Goal: Information Seeking & Learning: Learn about a topic

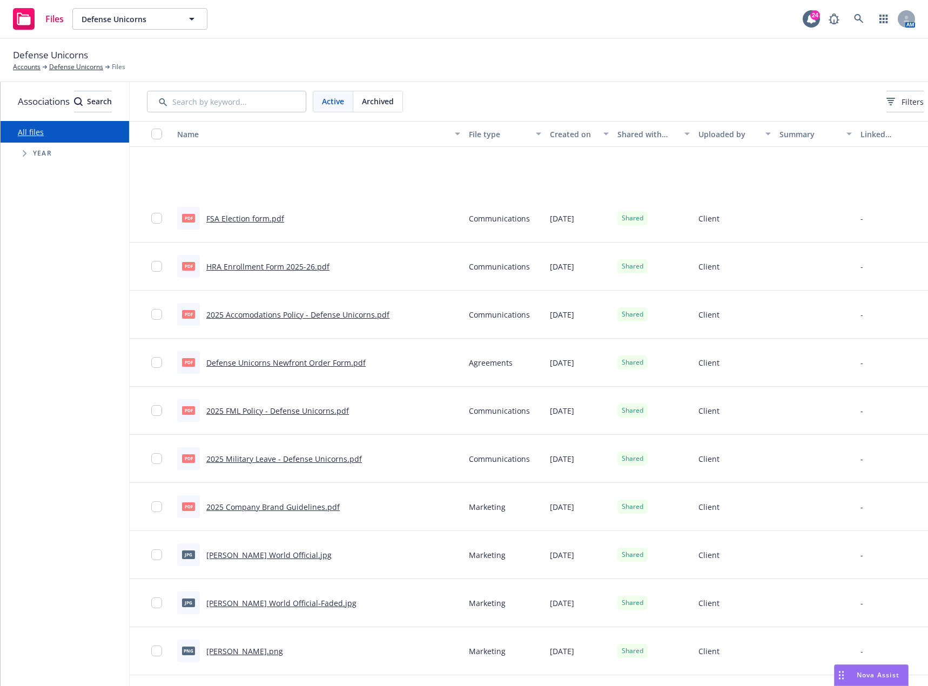
scroll to position [134, 0]
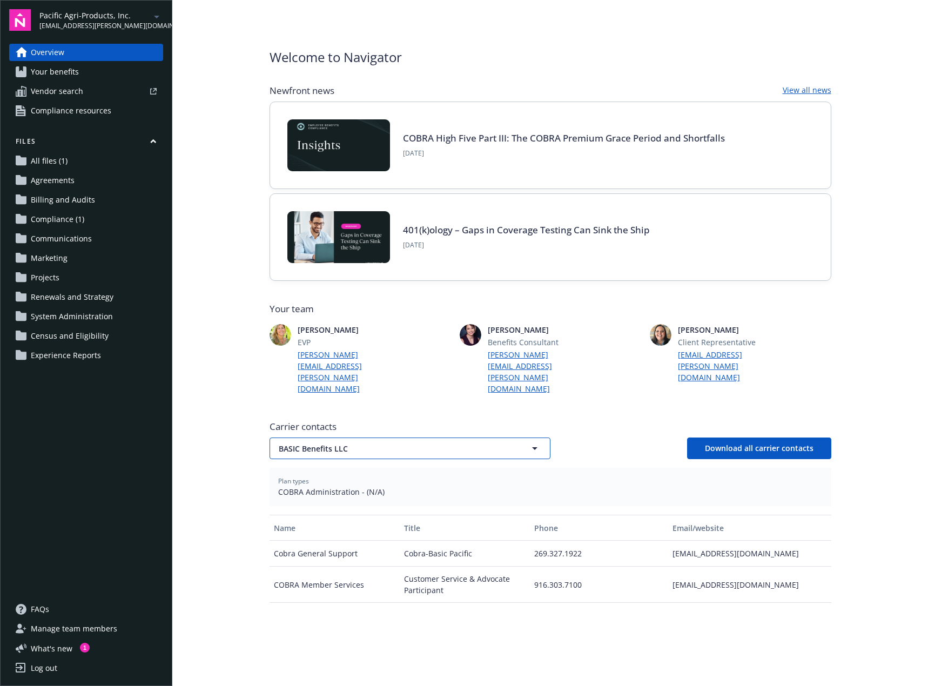
click at [516, 437] on button "BASIC Benefits LLC" at bounding box center [410, 448] width 281 height 22
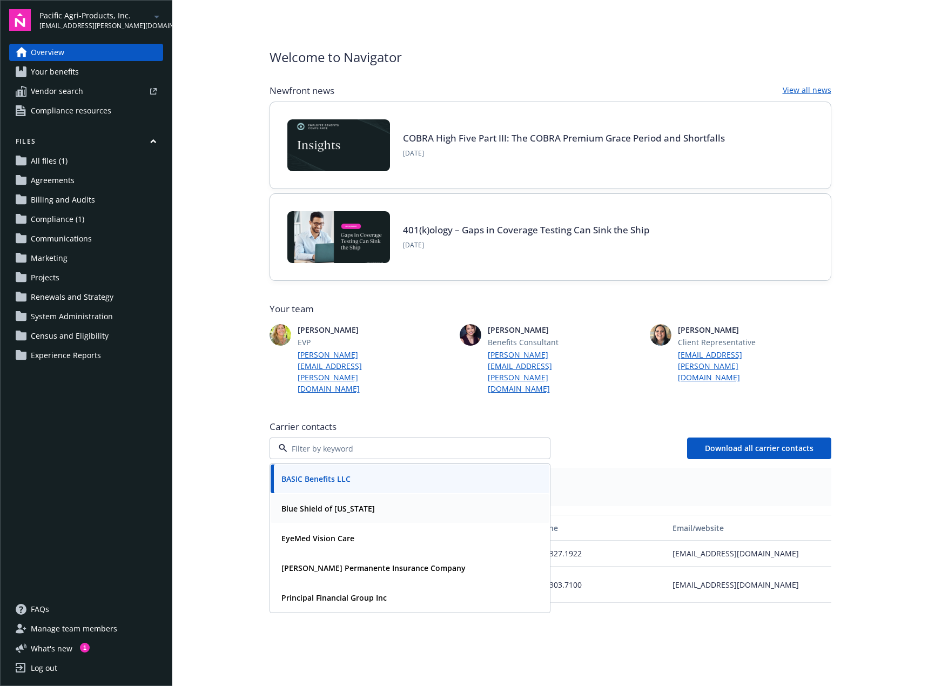
click at [444, 501] on div "Blue Shield of [US_STATE]" at bounding box center [410, 509] width 266 height 16
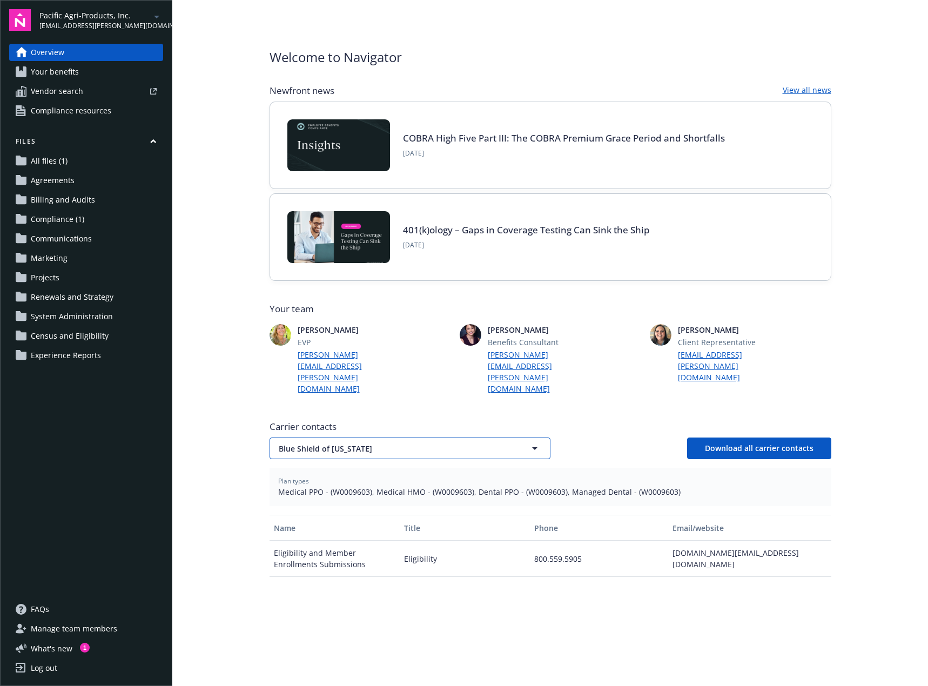
click at [439, 443] on span "Blue Shield of [US_STATE]" at bounding box center [391, 448] width 225 height 11
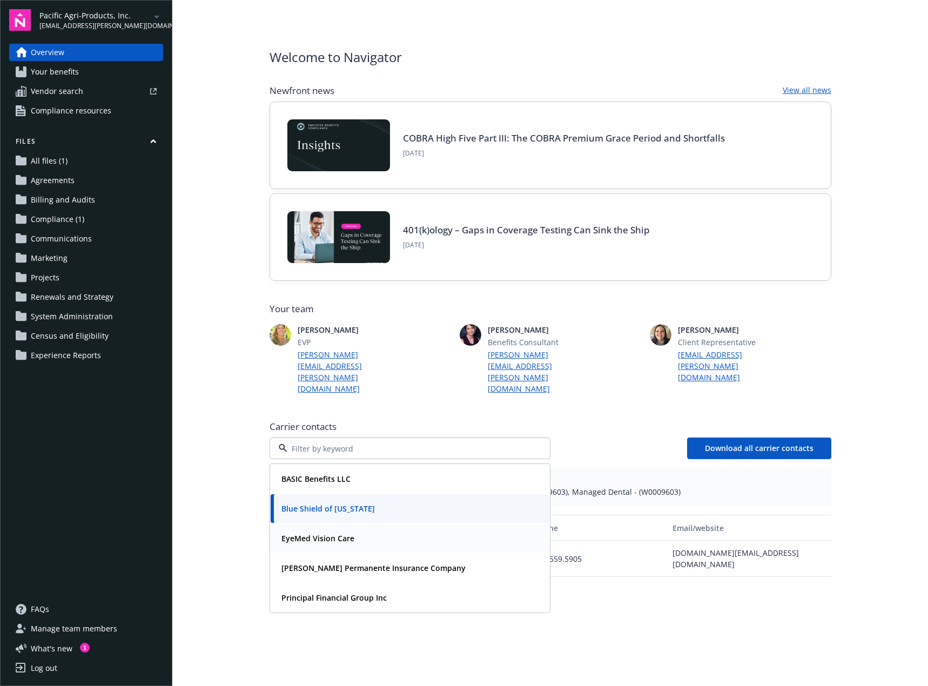
click at [384, 529] on div "EyeMed Vision Care" at bounding box center [410, 538] width 279 height 29
